Goal: Task Accomplishment & Management: Manage account settings

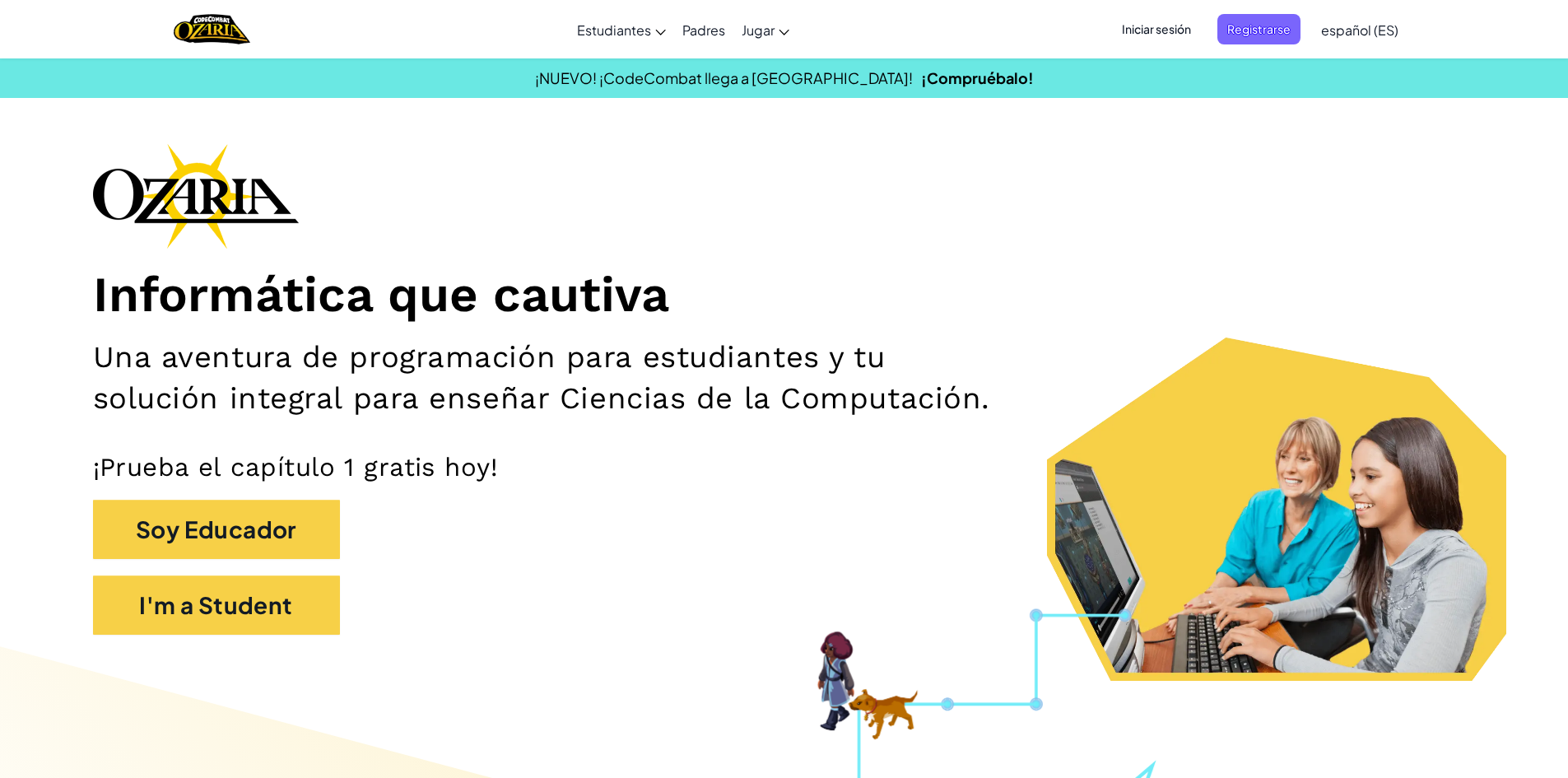
click at [1124, 28] on span "Iniciar sesión" at bounding box center [1156, 29] width 89 height 30
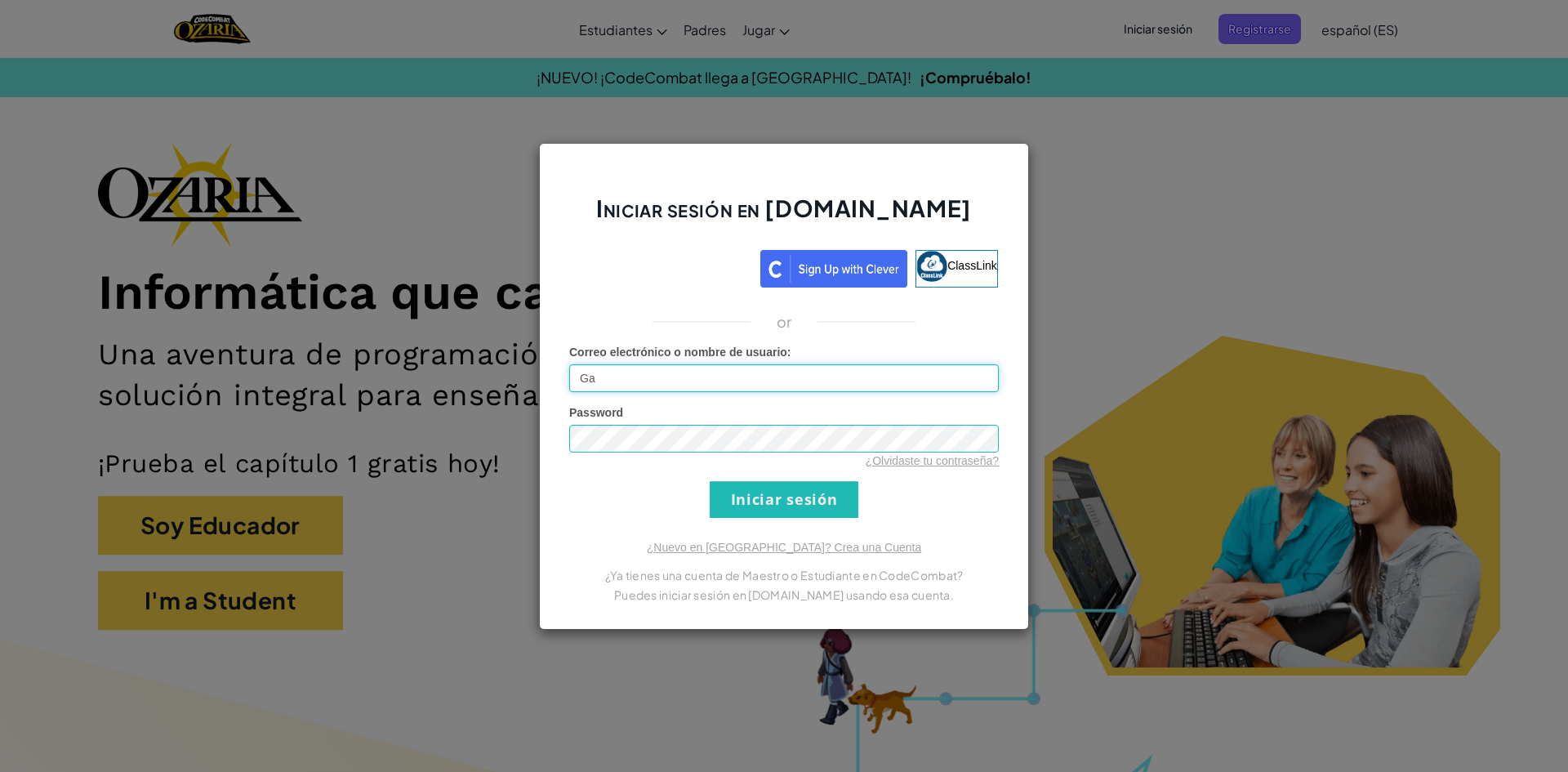
type input "G"
type input "[EMAIL_ADDRESS][DOMAIN_NAME]"
click at [796, 522] on div "Iniciar sesión en [DOMAIN_NAME] ClassLink or Error desconocido. Correo electrón…" at bounding box center [783, 386] width 490 height 487
click at [797, 509] on input "Iniciar sesión" at bounding box center [784, 499] width 149 height 36
